Goal: Information Seeking & Learning: Learn about a topic

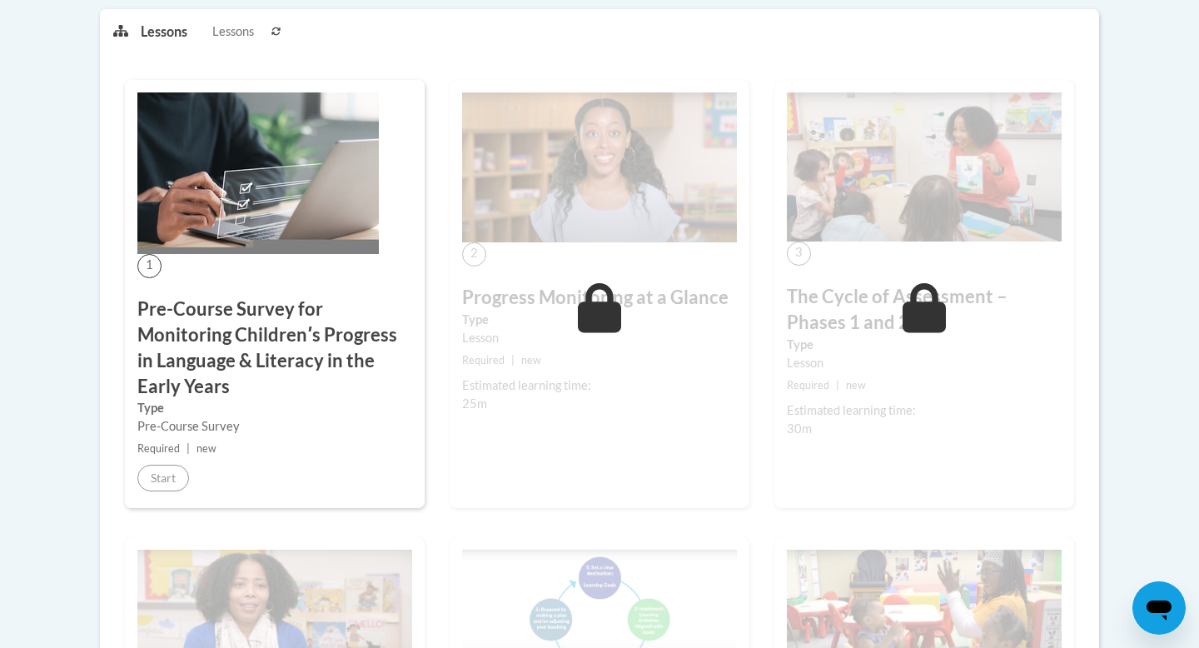
scroll to position [436, 0]
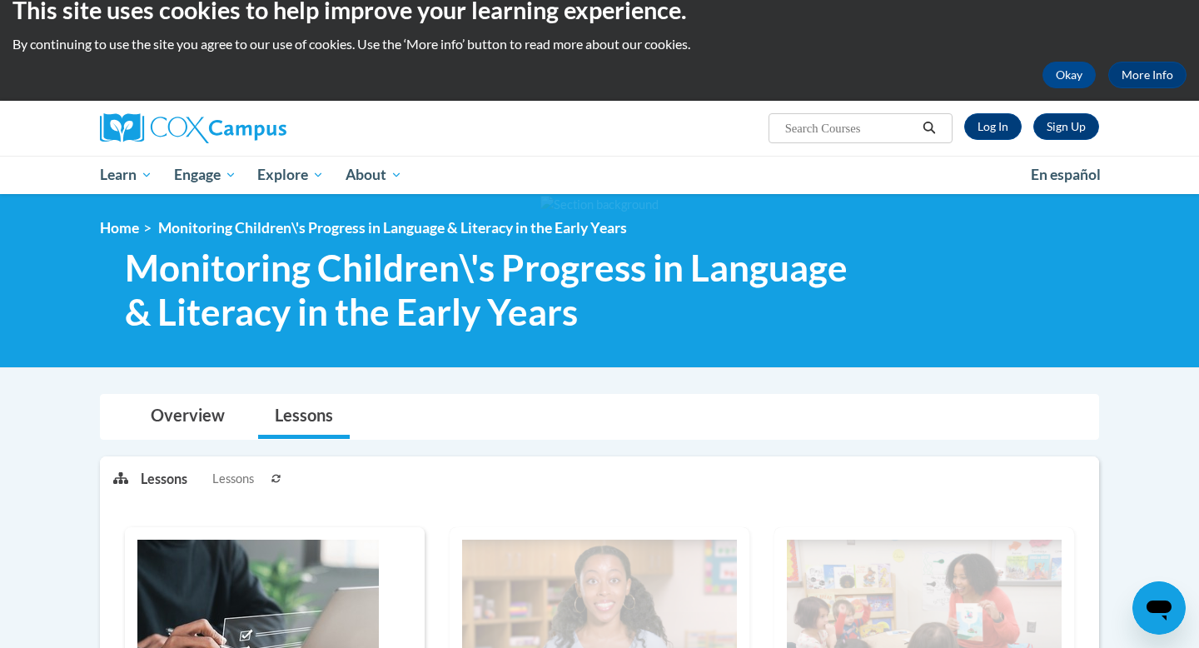
scroll to position [20, 0]
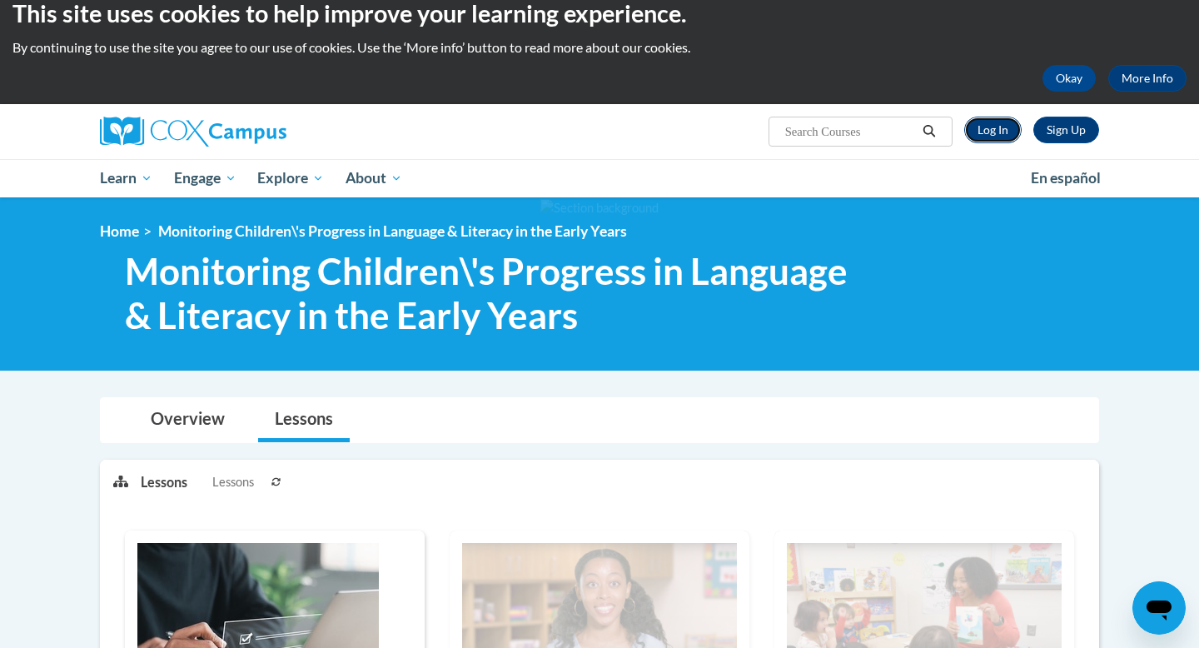
click at [1005, 132] on link "Log In" at bounding box center [992, 130] width 57 height 27
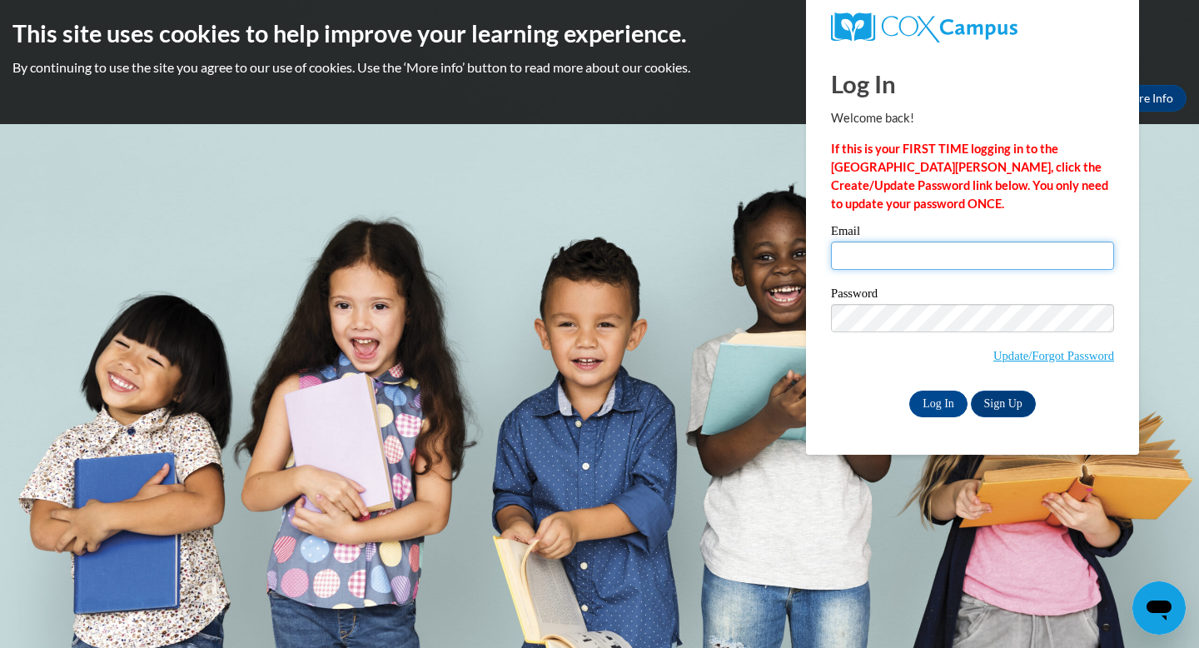
click at [929, 256] on input "Email" at bounding box center [972, 255] width 283 height 28
click at [907, 265] on input "Email" at bounding box center [972, 255] width 283 height 28
type input "GyaWall2005@Gmail.com"
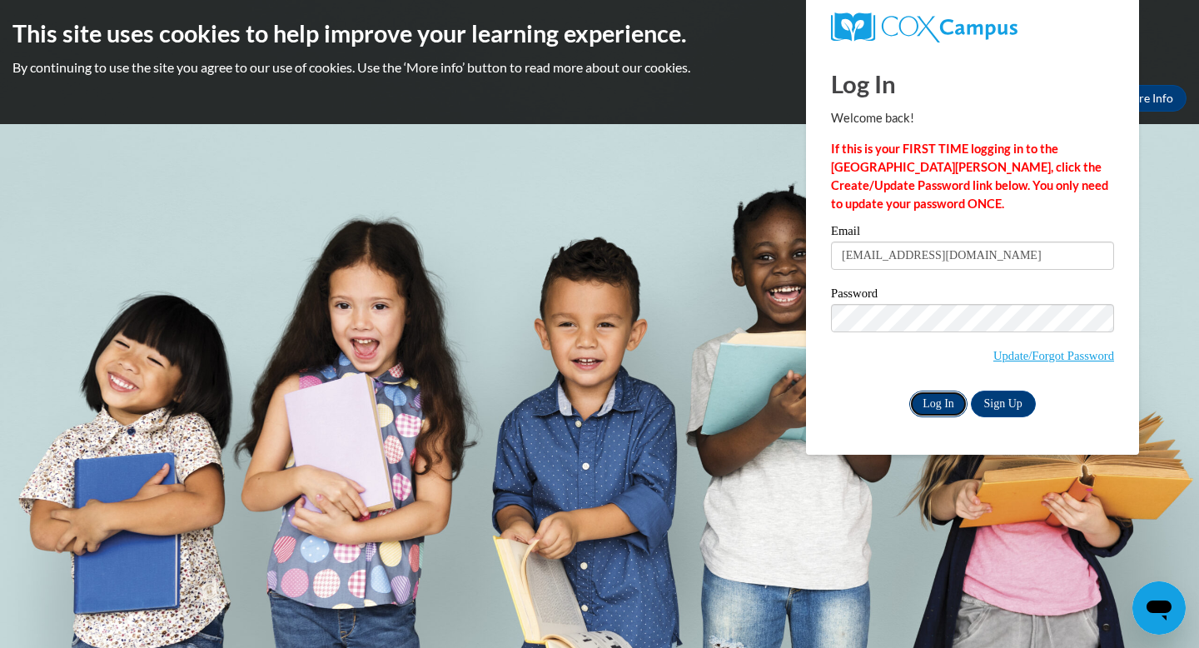
click at [932, 399] on input "Log In" at bounding box center [938, 403] width 58 height 27
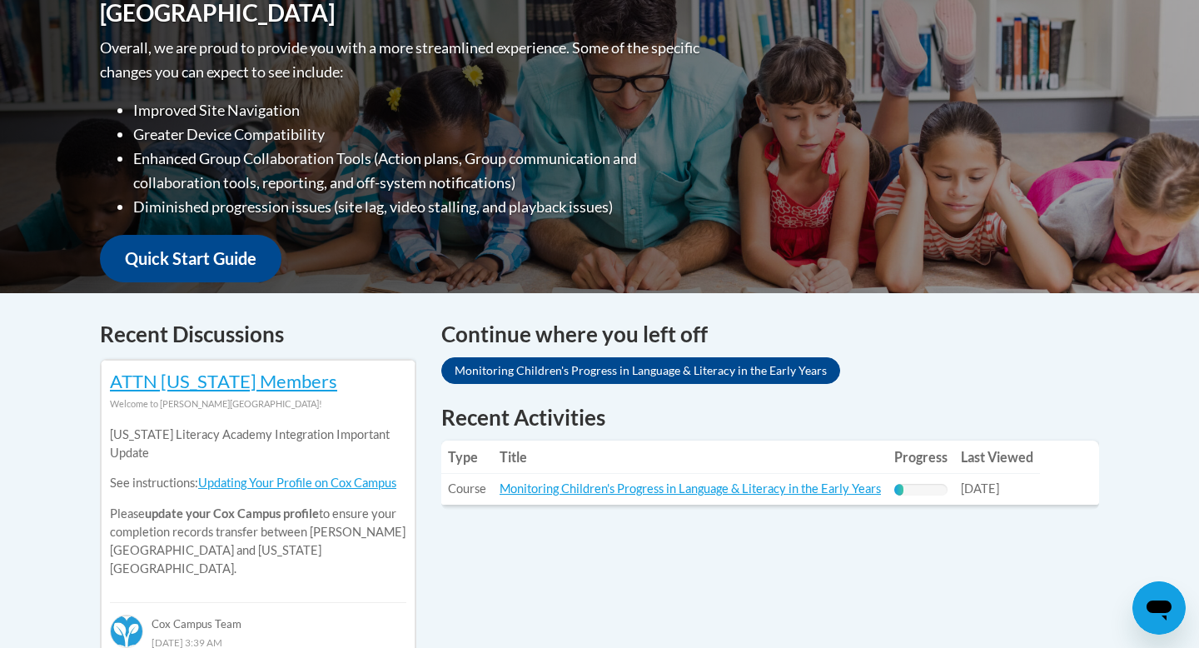
scroll to position [440, 0]
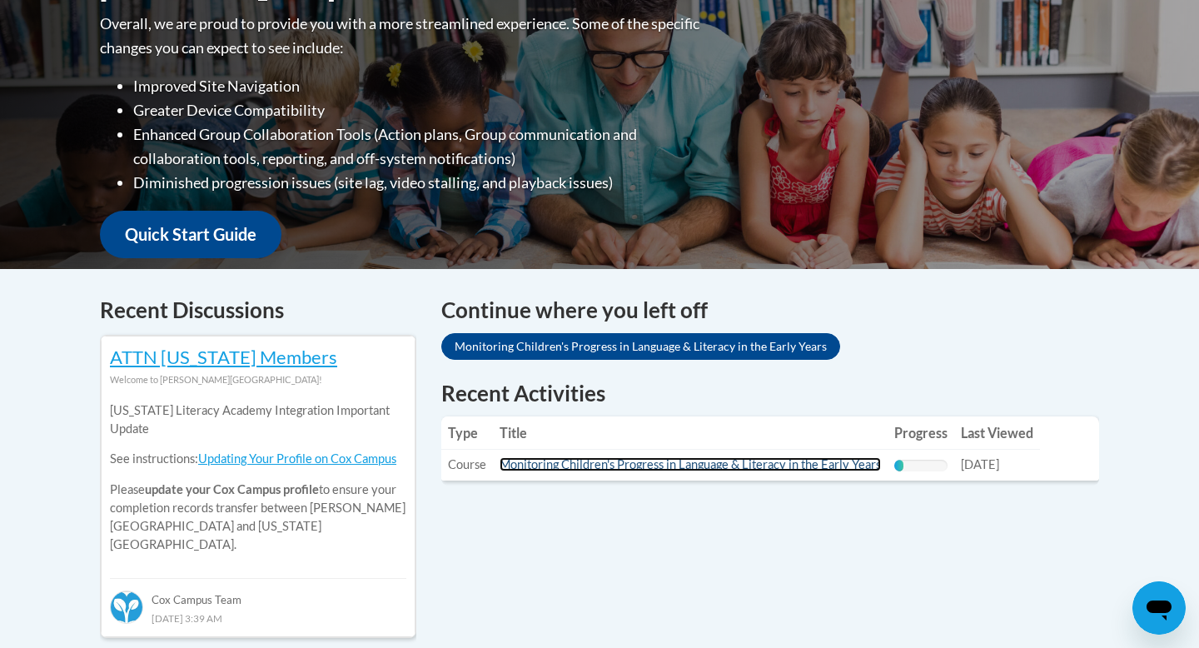
click at [679, 464] on link "Monitoring Children's Progress in Language & Literacy in the Early Years" at bounding box center [689, 464] width 381 height 14
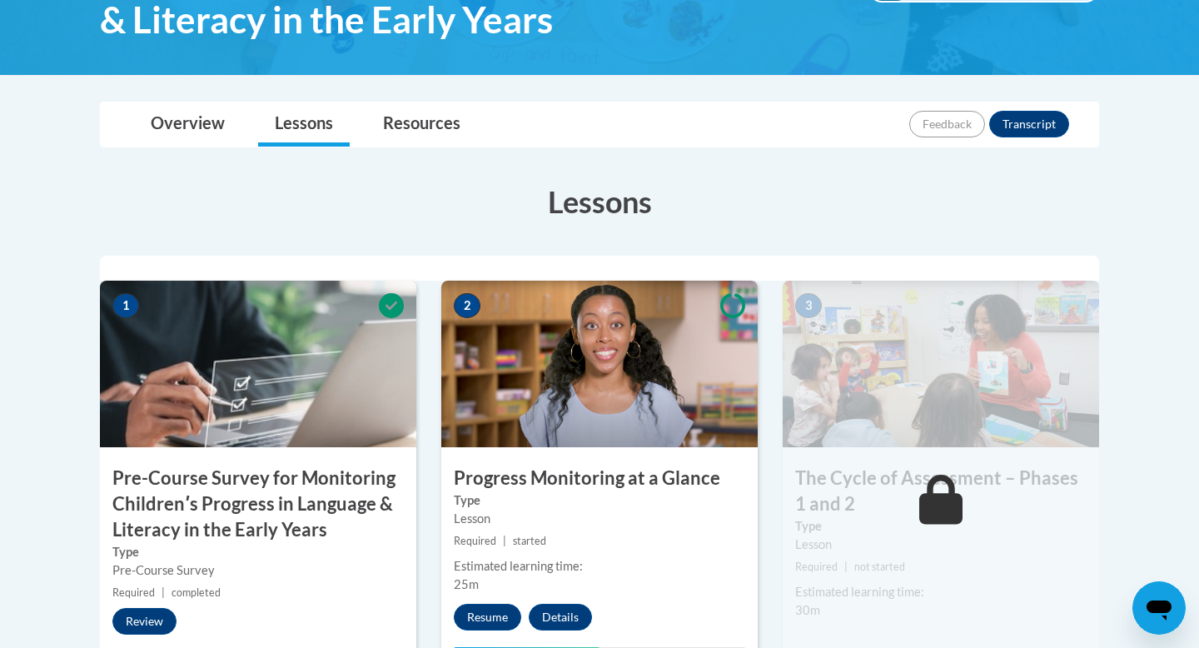
scroll to position [410, 0]
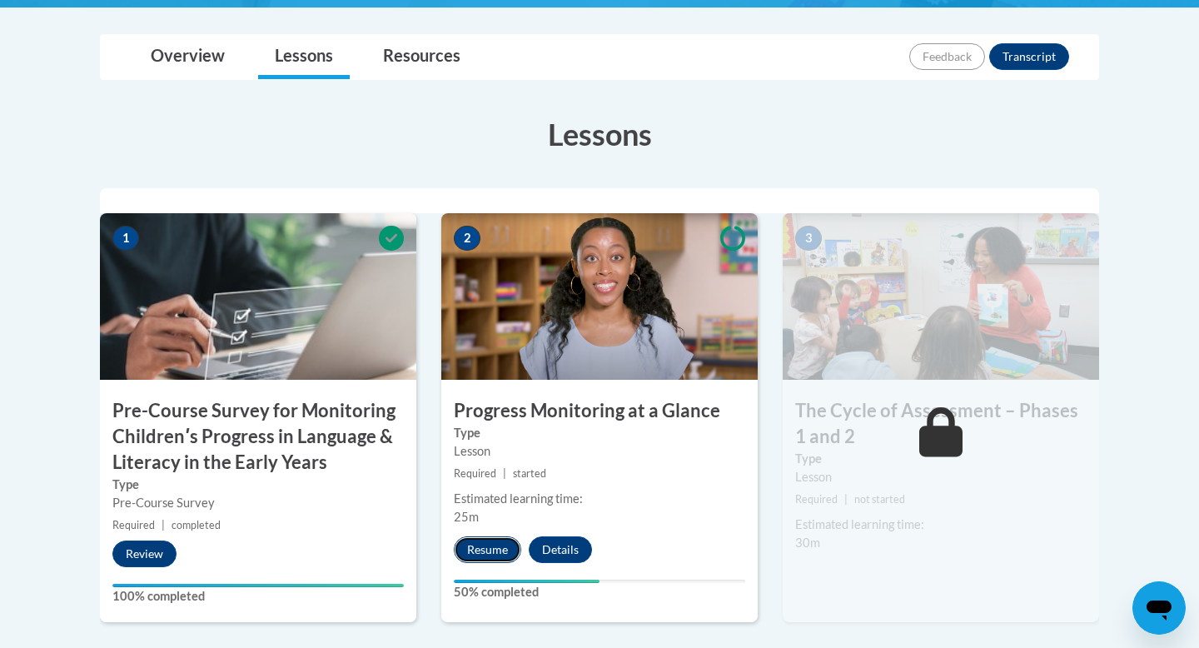
click at [506, 544] on button "Resume" at bounding box center [487, 549] width 67 height 27
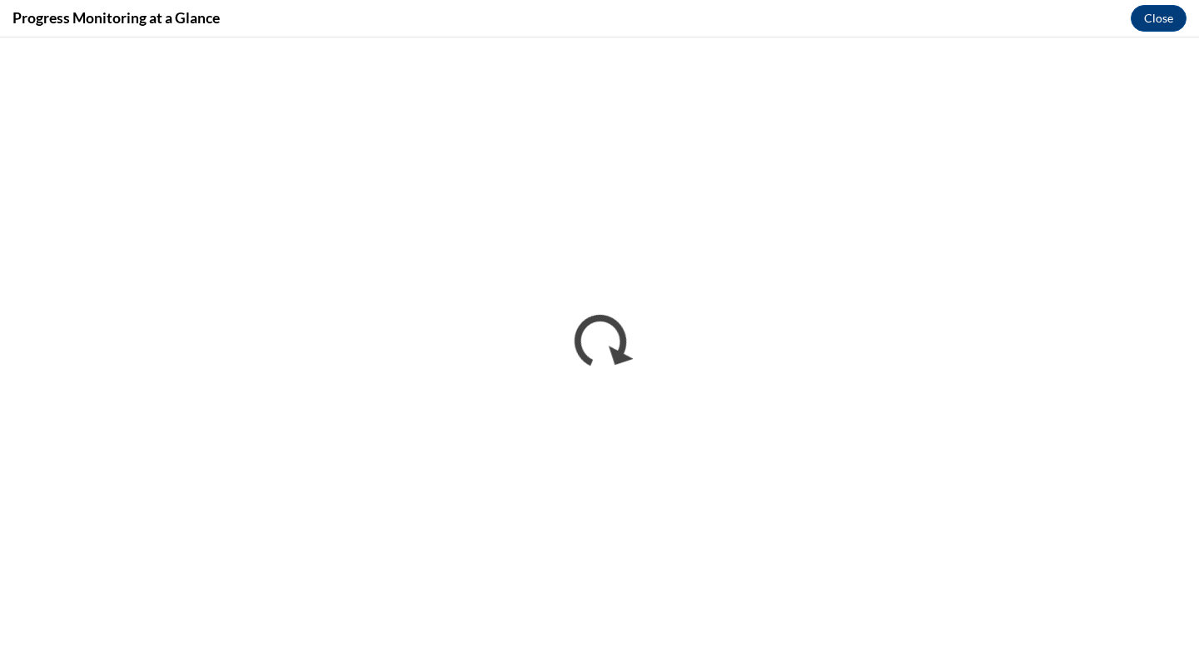
scroll to position [0, 0]
click at [1150, 12] on button "Close" at bounding box center [1158, 18] width 56 height 27
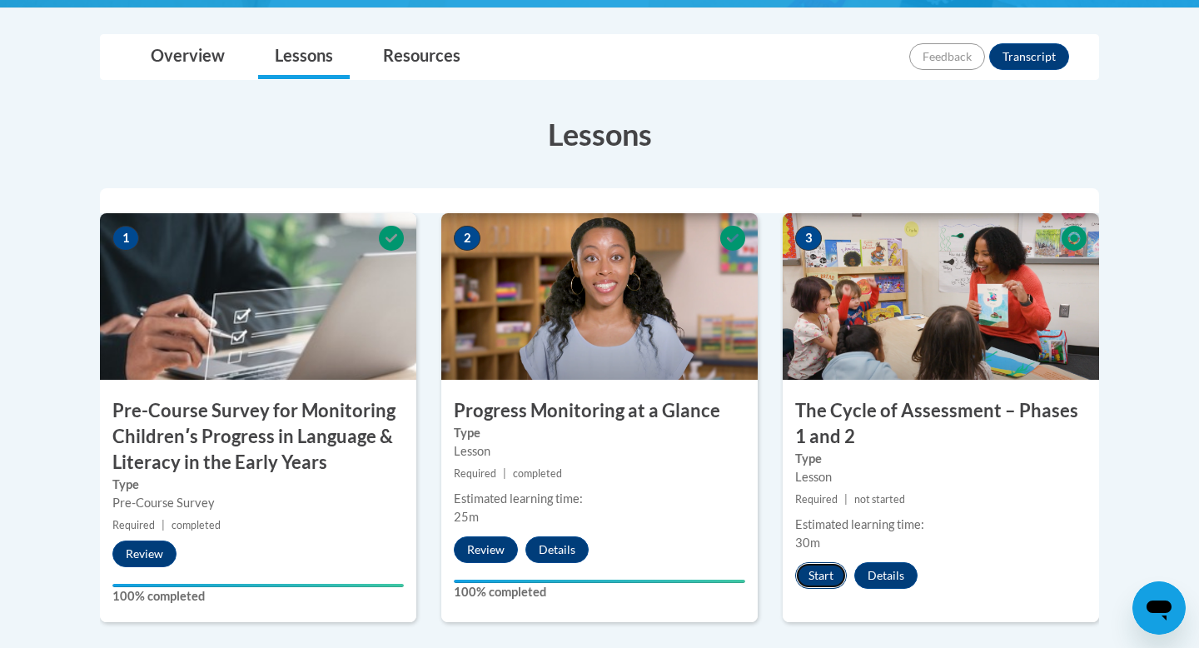
click at [827, 573] on button "Start" at bounding box center [821, 575] width 52 height 27
